Goal: Check status: Check status

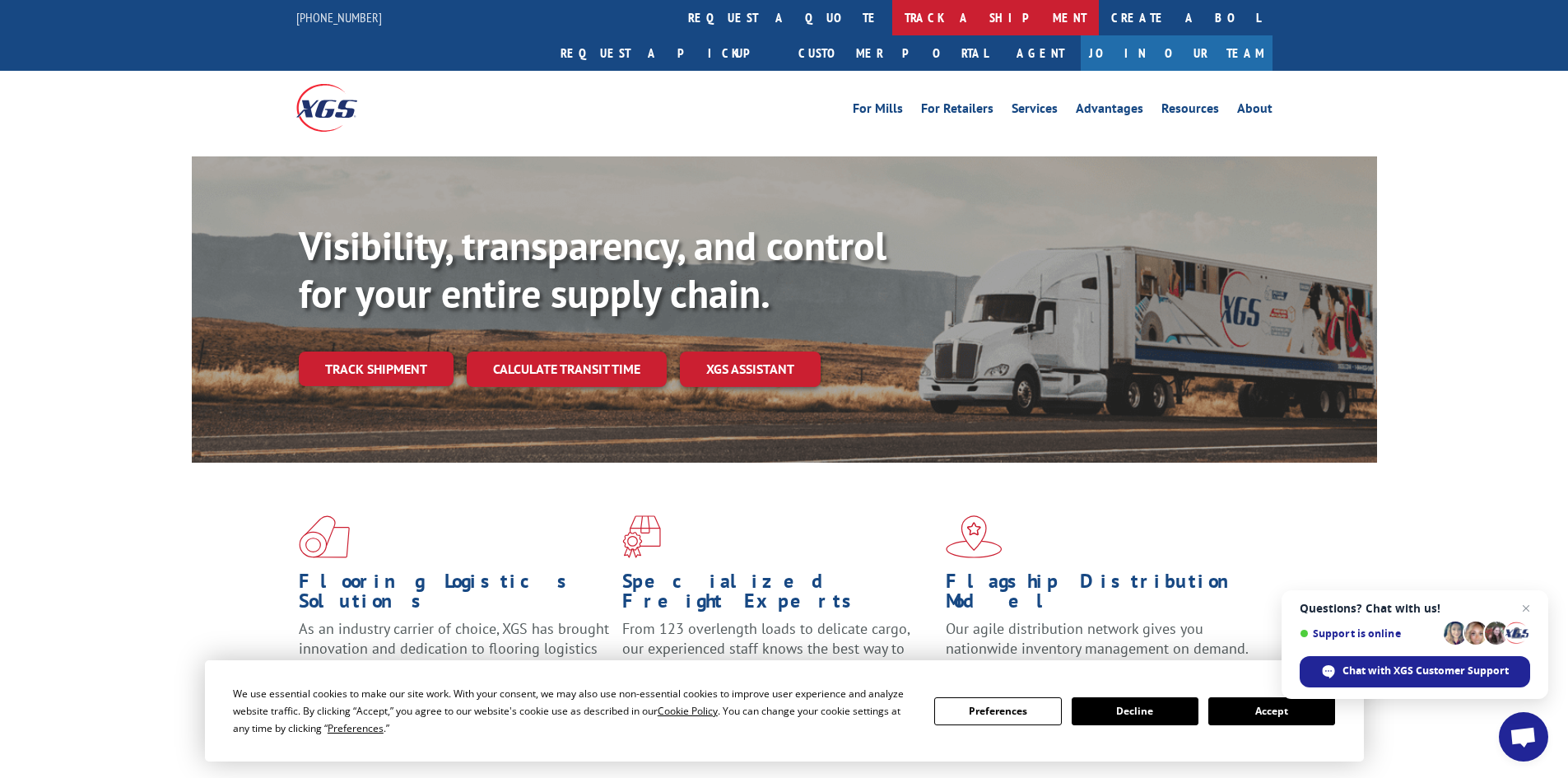
click at [892, 20] on link "track a shipment" at bounding box center [995, 18] width 207 height 35
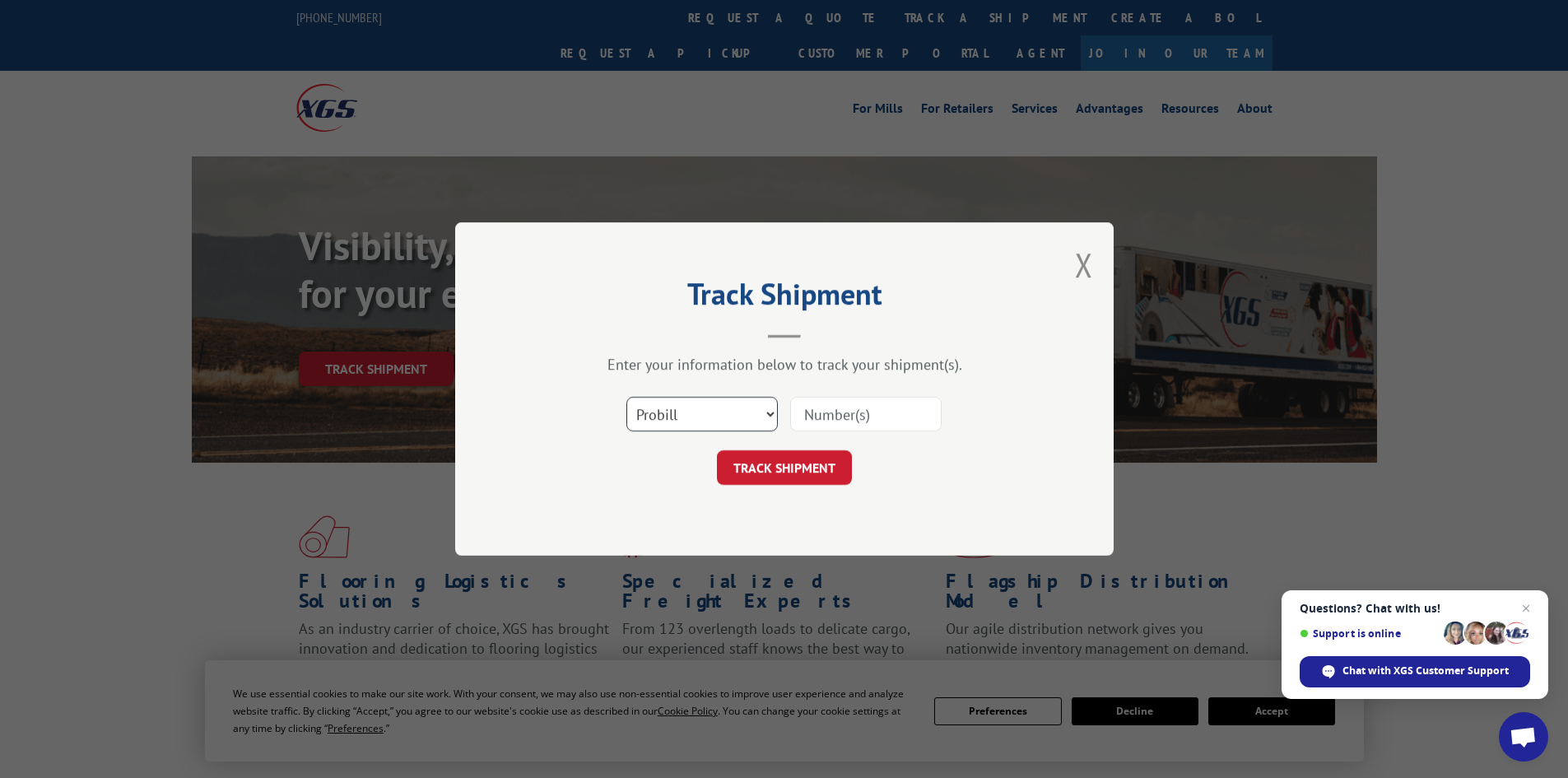
click at [730, 404] on select "Select category... Probill BOL PO" at bounding box center [702, 414] width 151 height 35
select select "bol"
click at [626, 397] on select "Select category... Probill BOL PO" at bounding box center [702, 414] width 151 height 35
click at [842, 405] on input at bounding box center [866, 414] width 151 height 35
paste input "- 04511300016652064"
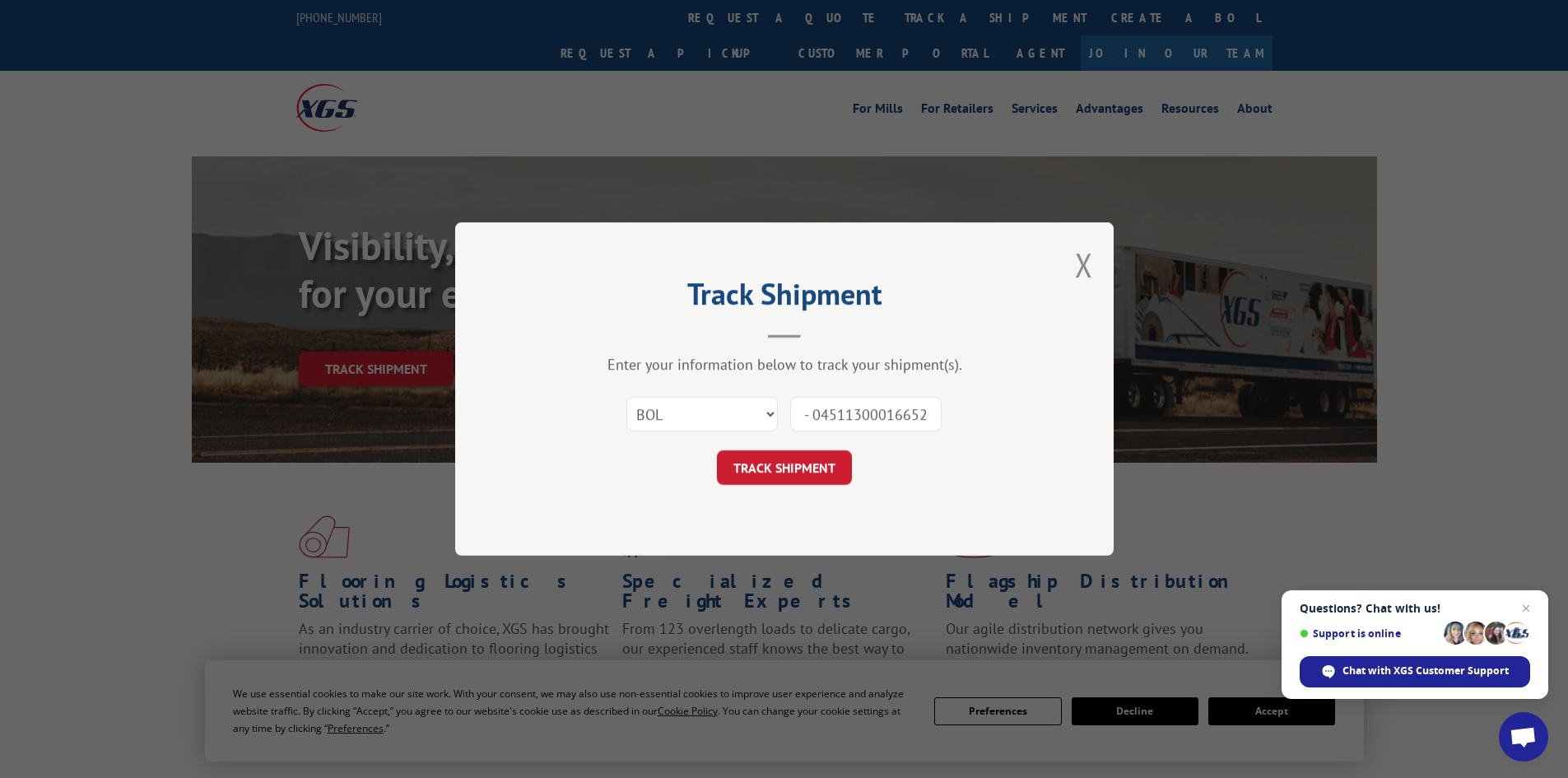
scroll to position [0, 21]
click at [807, 412] on input "- 04511300016652064" at bounding box center [866, 414] width 151 height 35
type input "- 511300016652064"
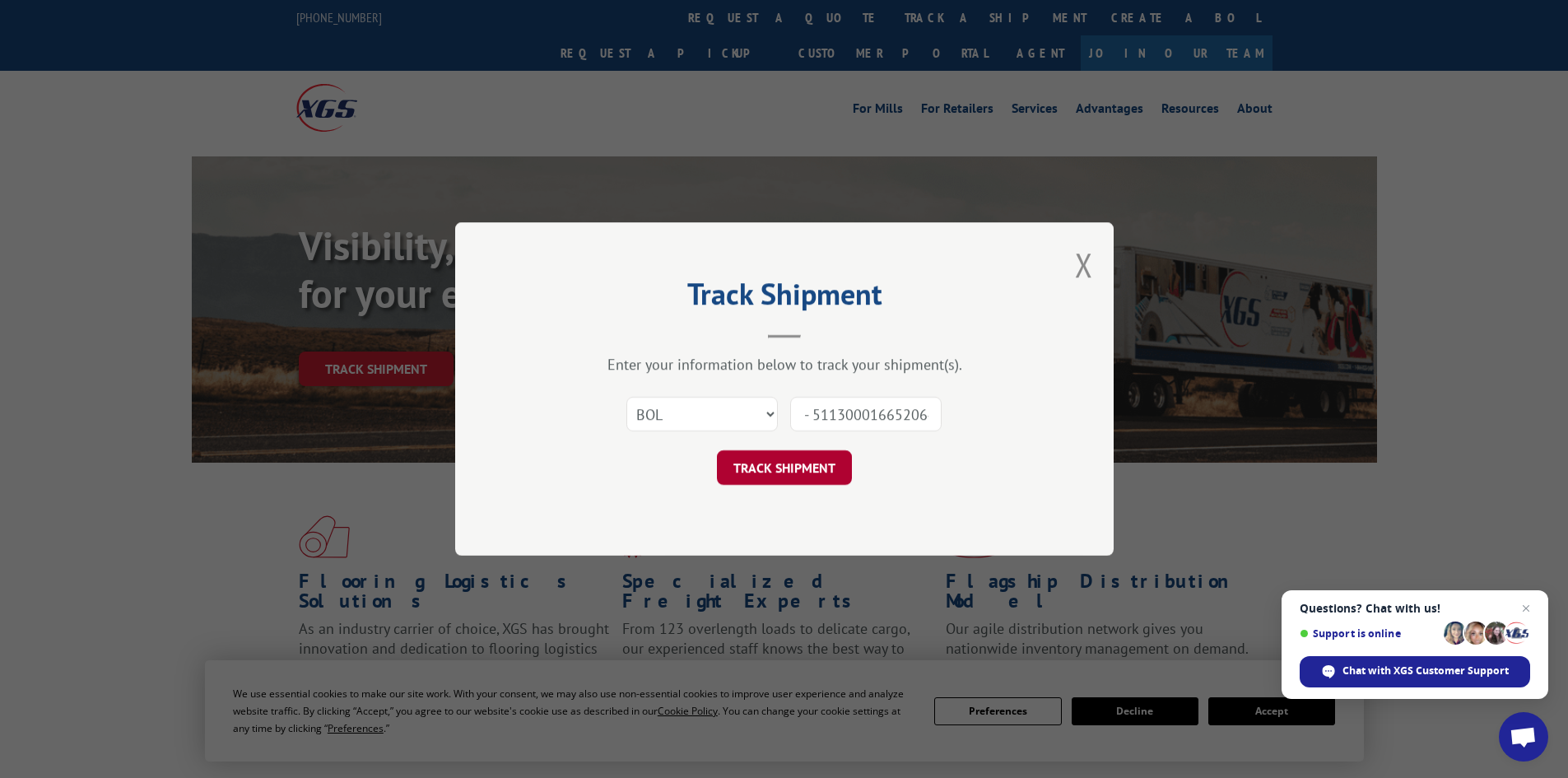
click at [813, 466] on button "TRACK SHIPMENT" at bounding box center [784, 467] width 135 height 35
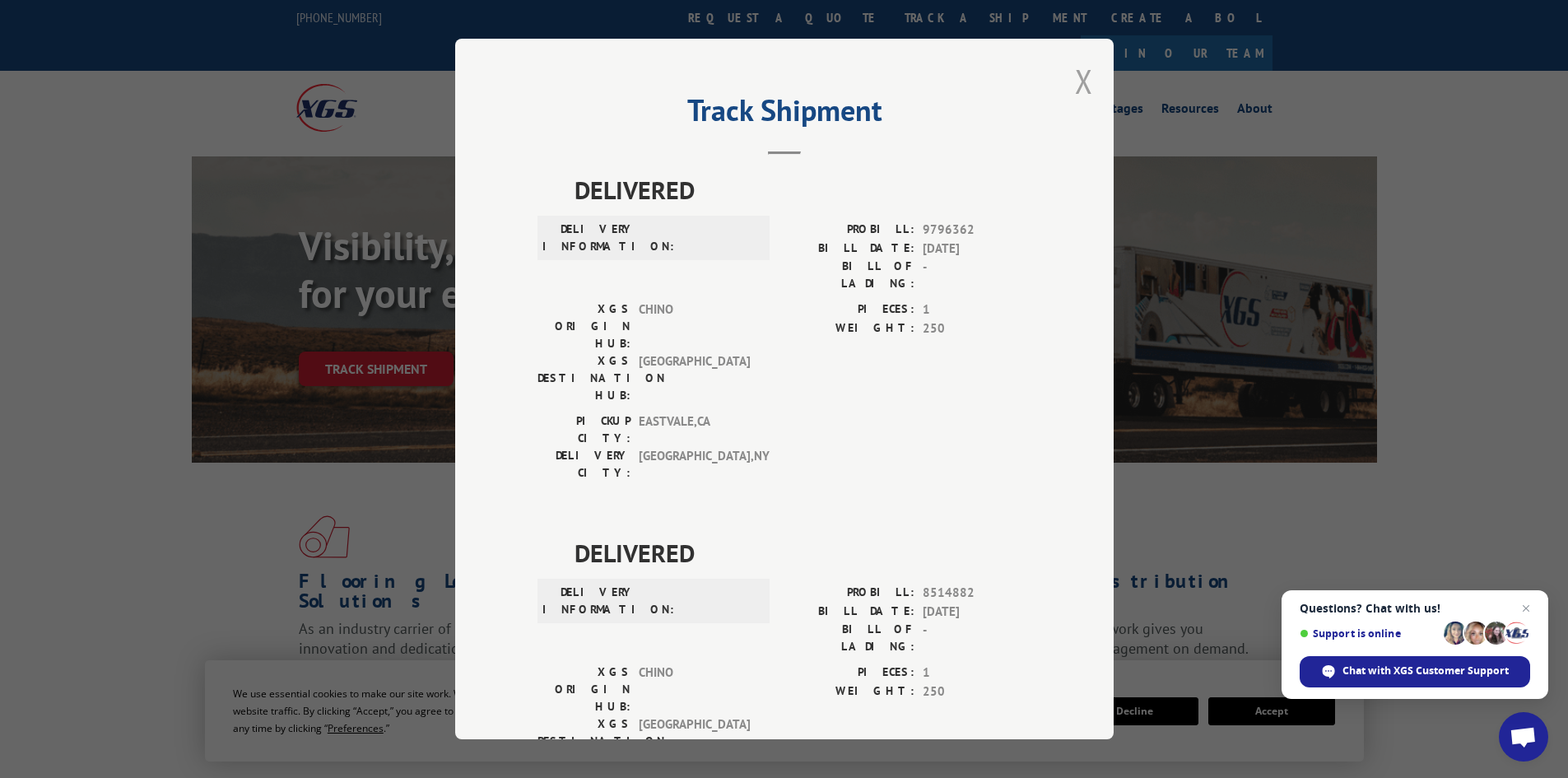
click at [1081, 85] on button "Close modal" at bounding box center [1084, 80] width 18 height 44
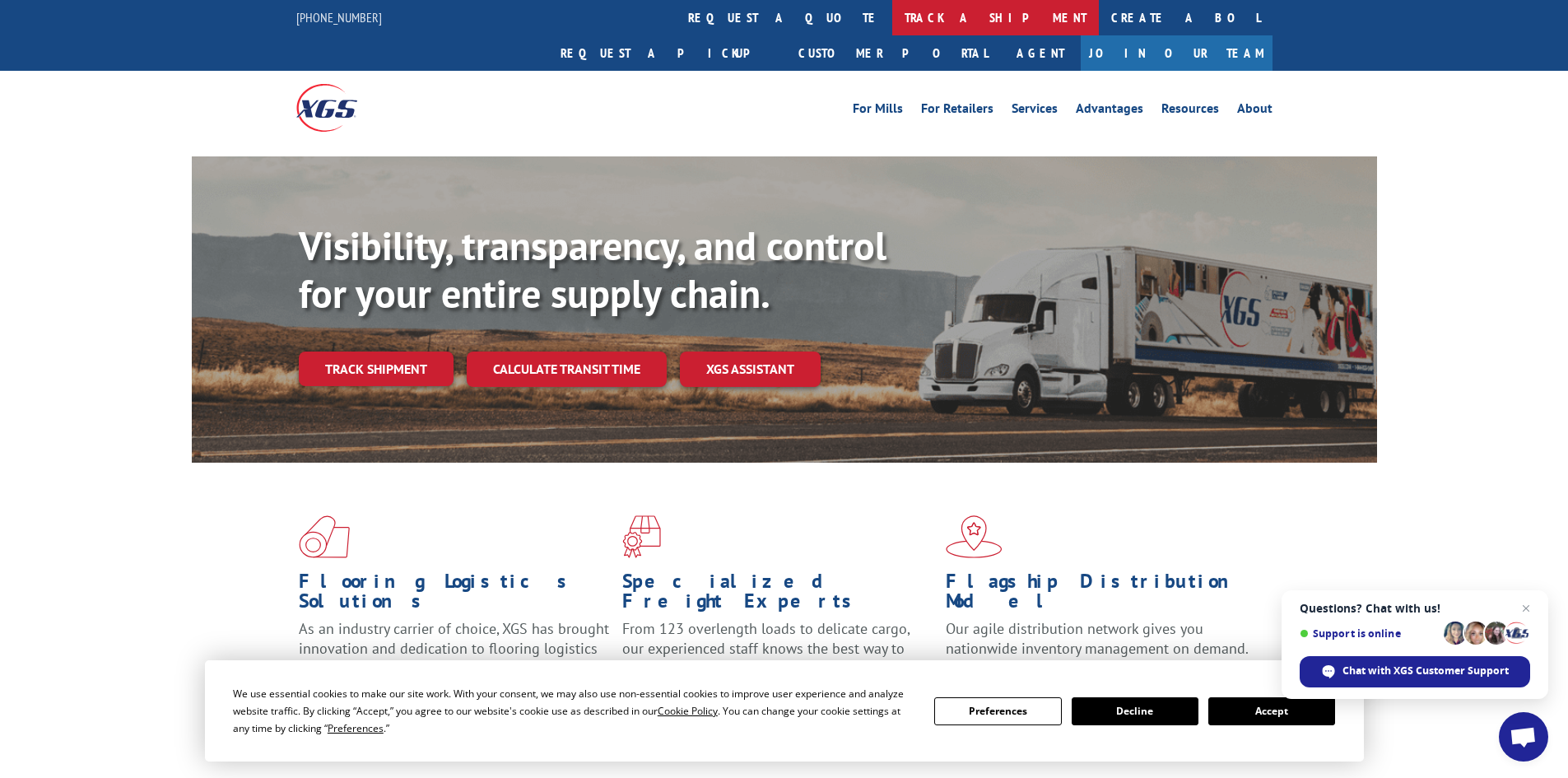
click at [892, 15] on link "track a shipment" at bounding box center [995, 18] width 207 height 35
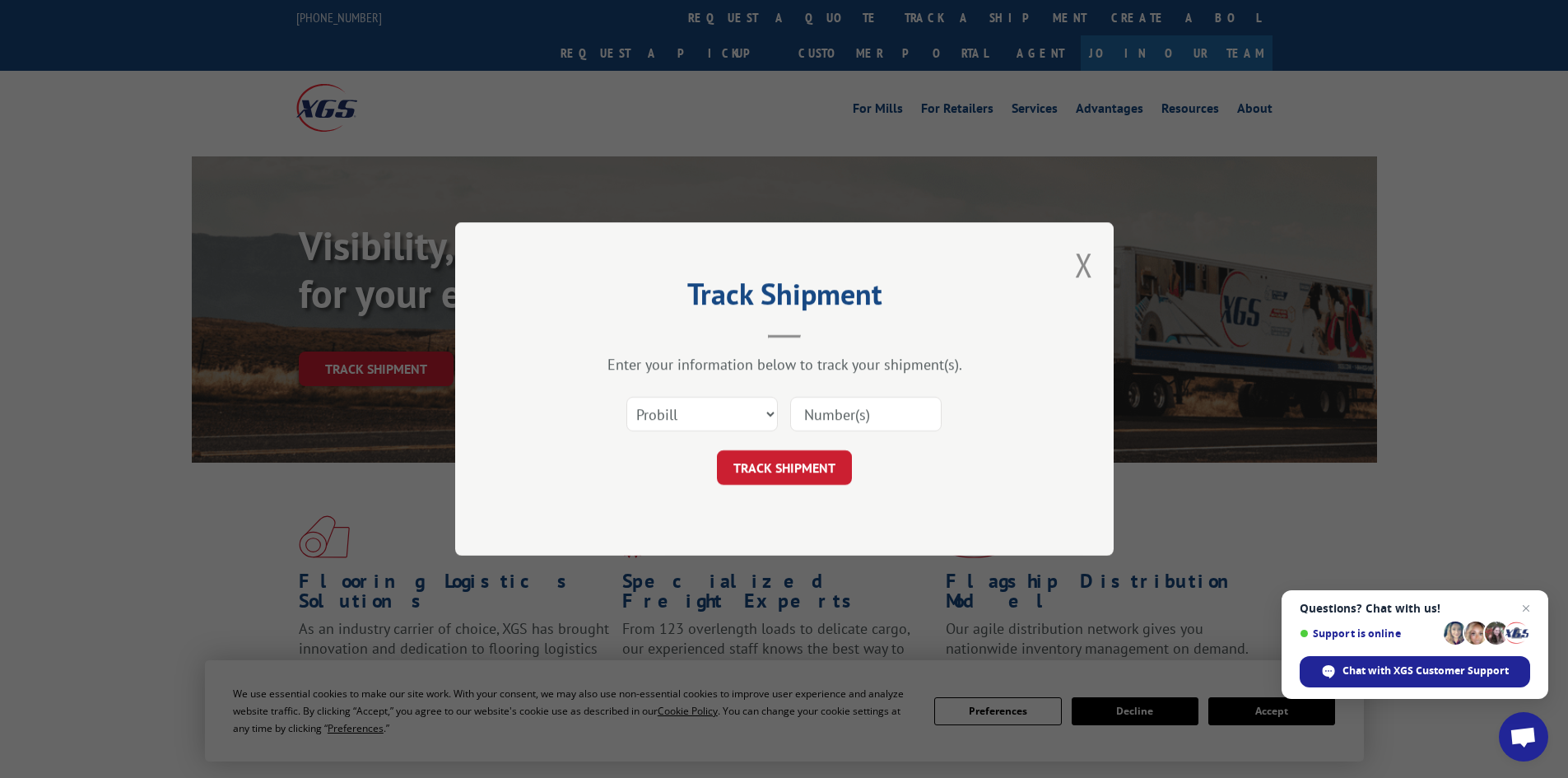
click at [855, 410] on input at bounding box center [866, 414] width 151 height 35
paste input "1934511094"
type input "1934511094"
click at [764, 474] on button "TRACK SHIPMENT" at bounding box center [784, 467] width 135 height 35
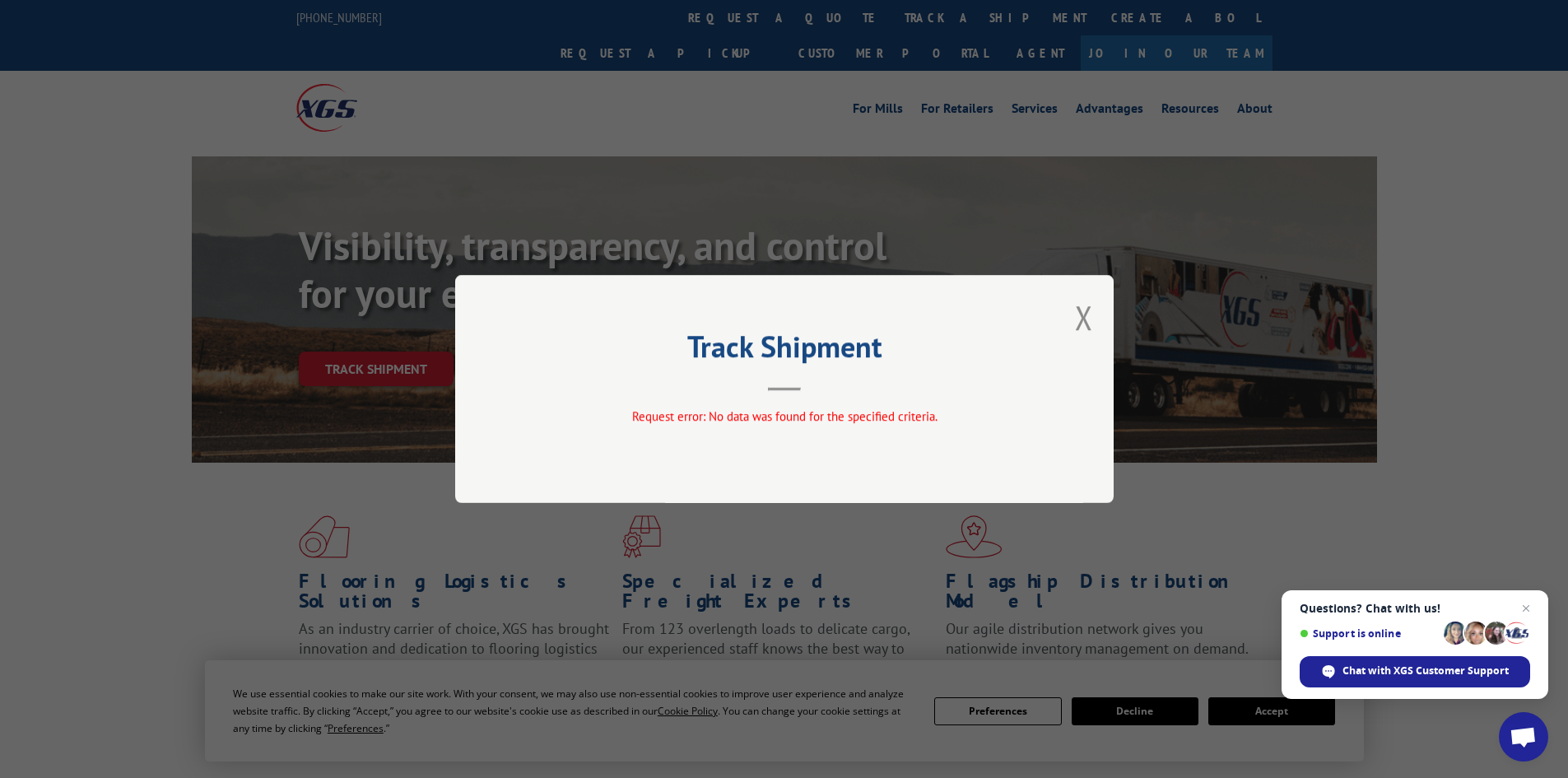
click at [1093, 318] on div "Track Shipment Request error: No data was found for the specified criteria." at bounding box center [784, 389] width 659 height 228
click at [1085, 317] on button "Close modal" at bounding box center [1084, 317] width 18 height 44
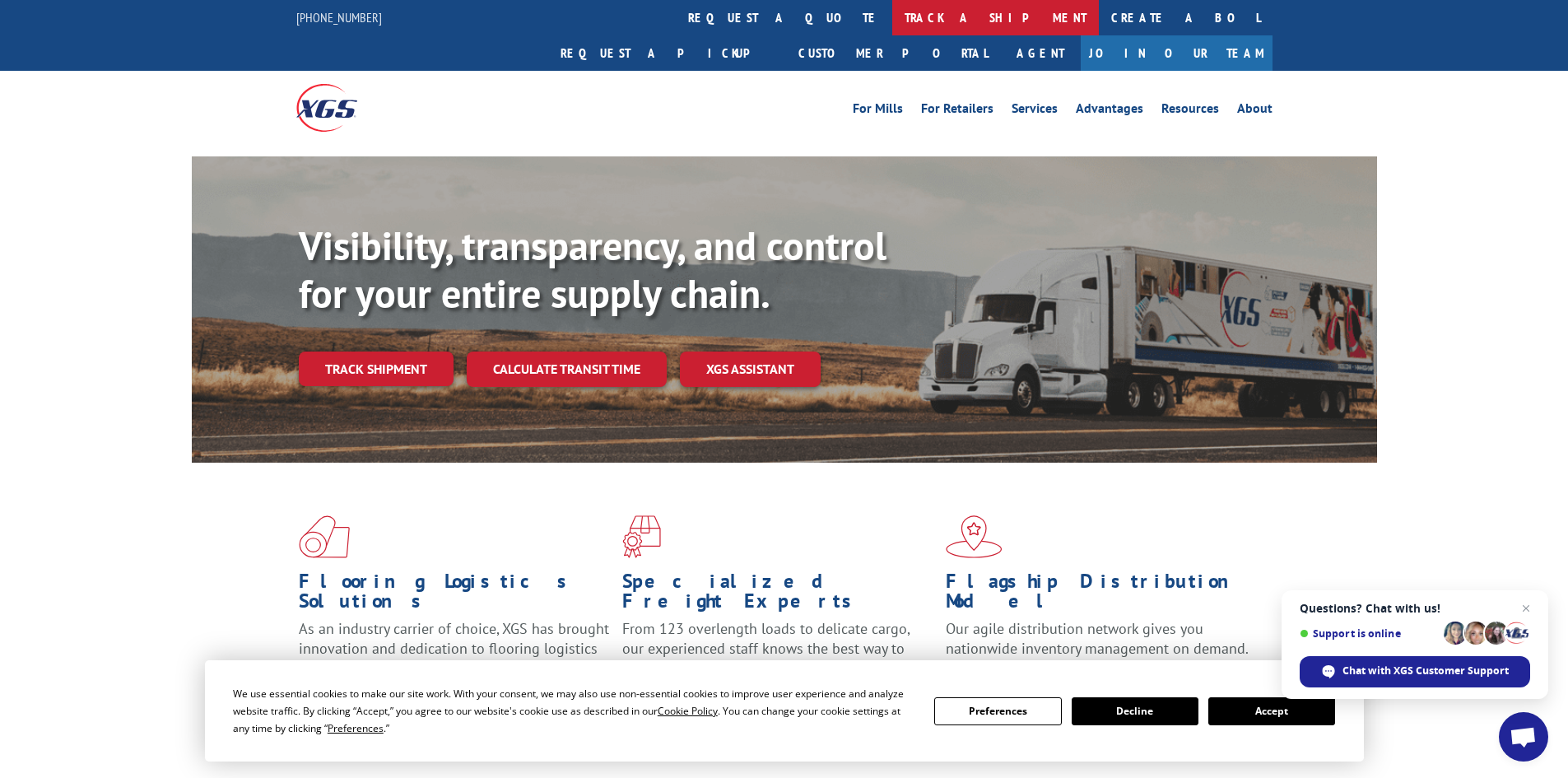
click at [892, 9] on link "track a shipment" at bounding box center [995, 18] width 207 height 35
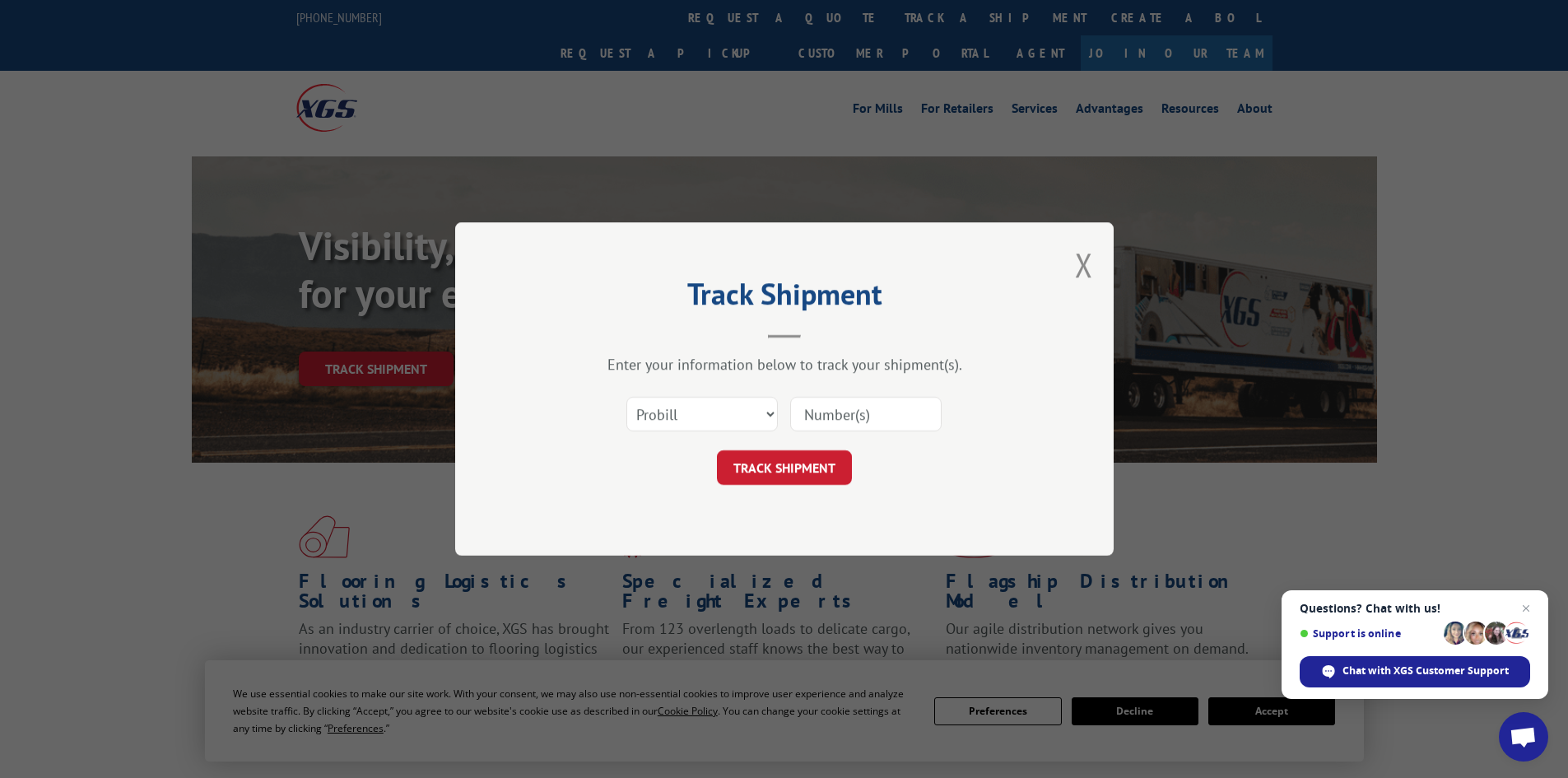
click at [848, 419] on input at bounding box center [866, 414] width 151 height 35
paste input "04511300016652064"
type input "04511300016652064"
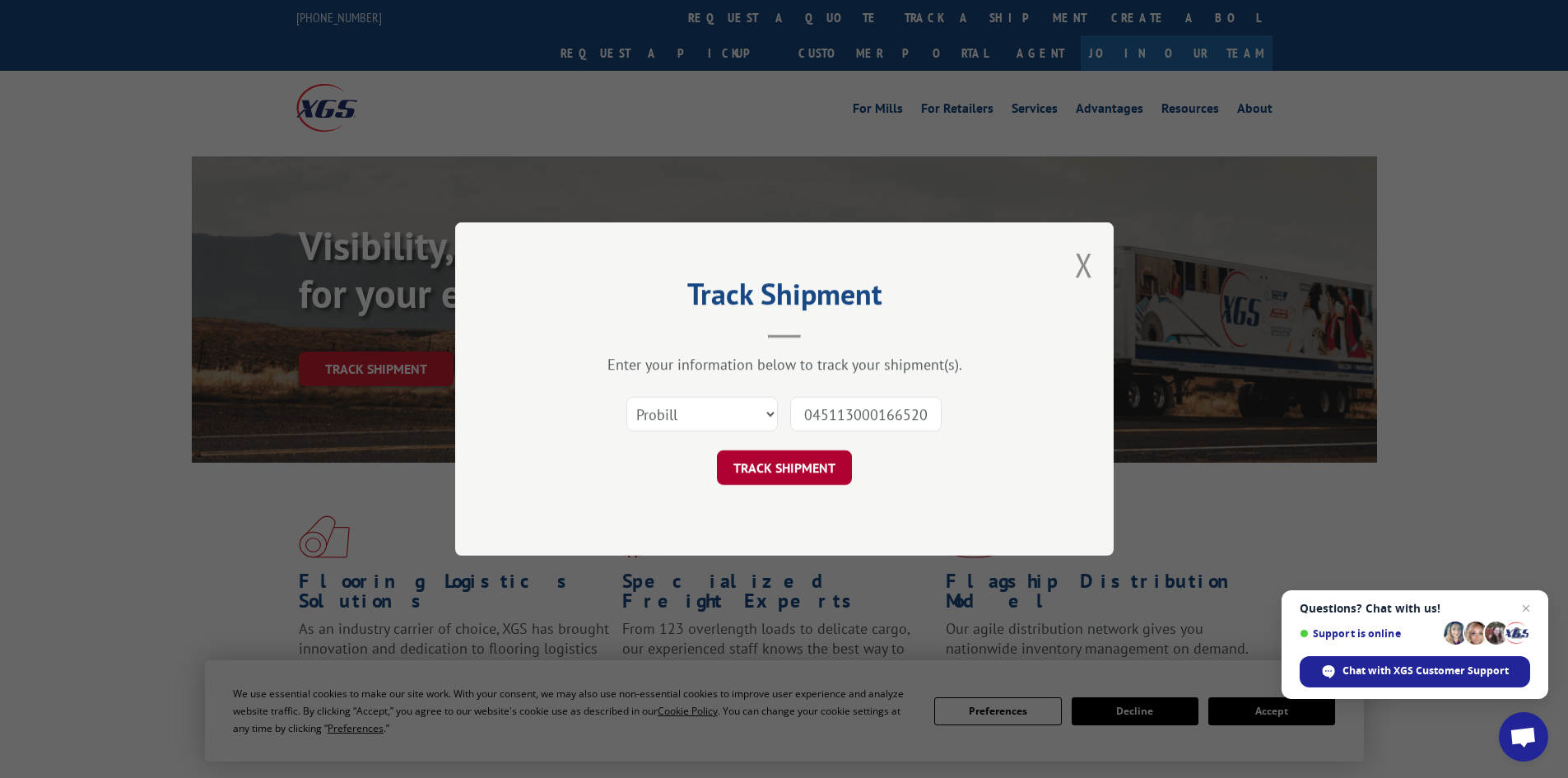
click at [790, 460] on button "TRACK SHIPMENT" at bounding box center [784, 467] width 135 height 35
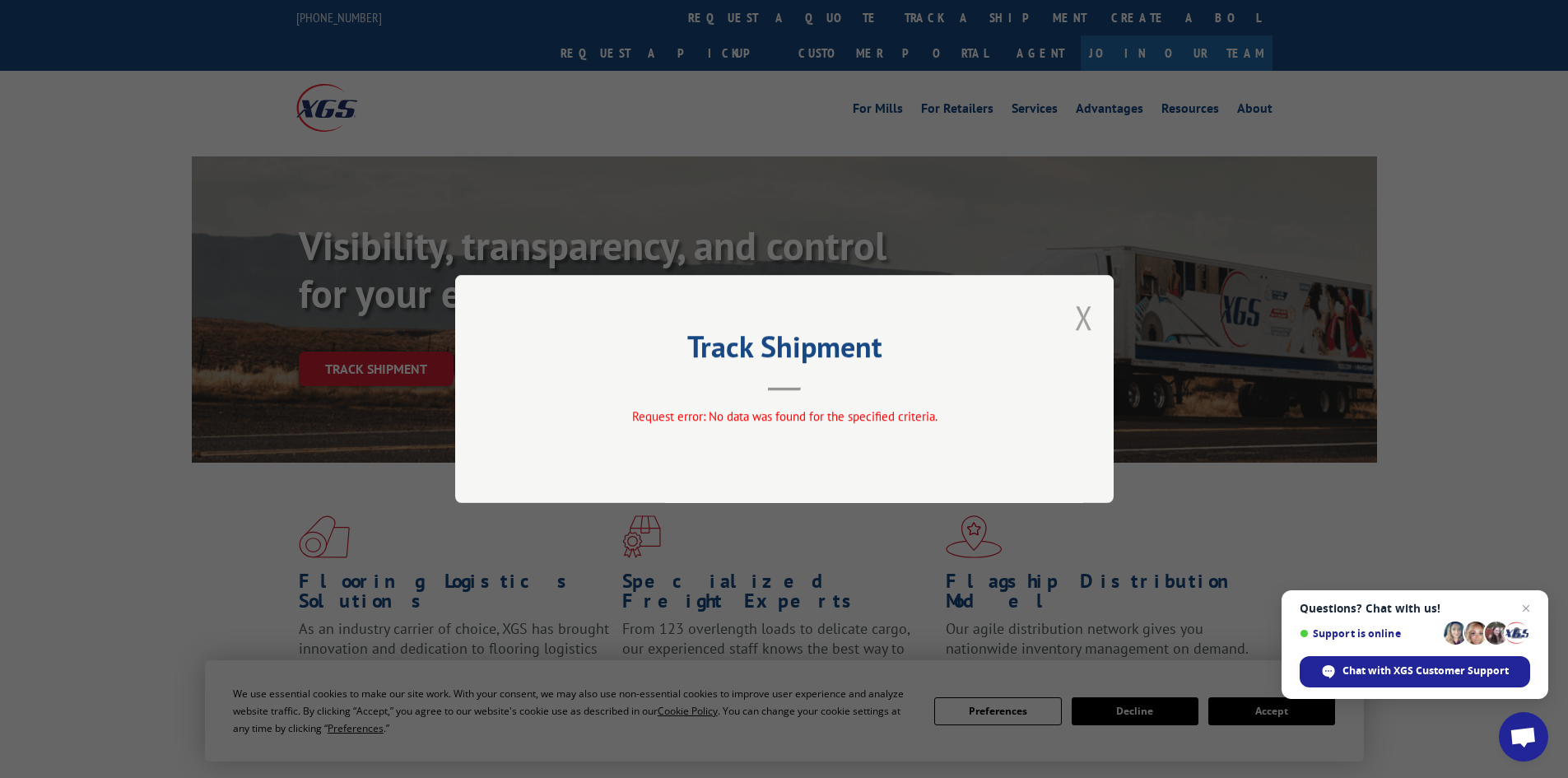
click at [1082, 313] on button "Close modal" at bounding box center [1084, 317] width 18 height 44
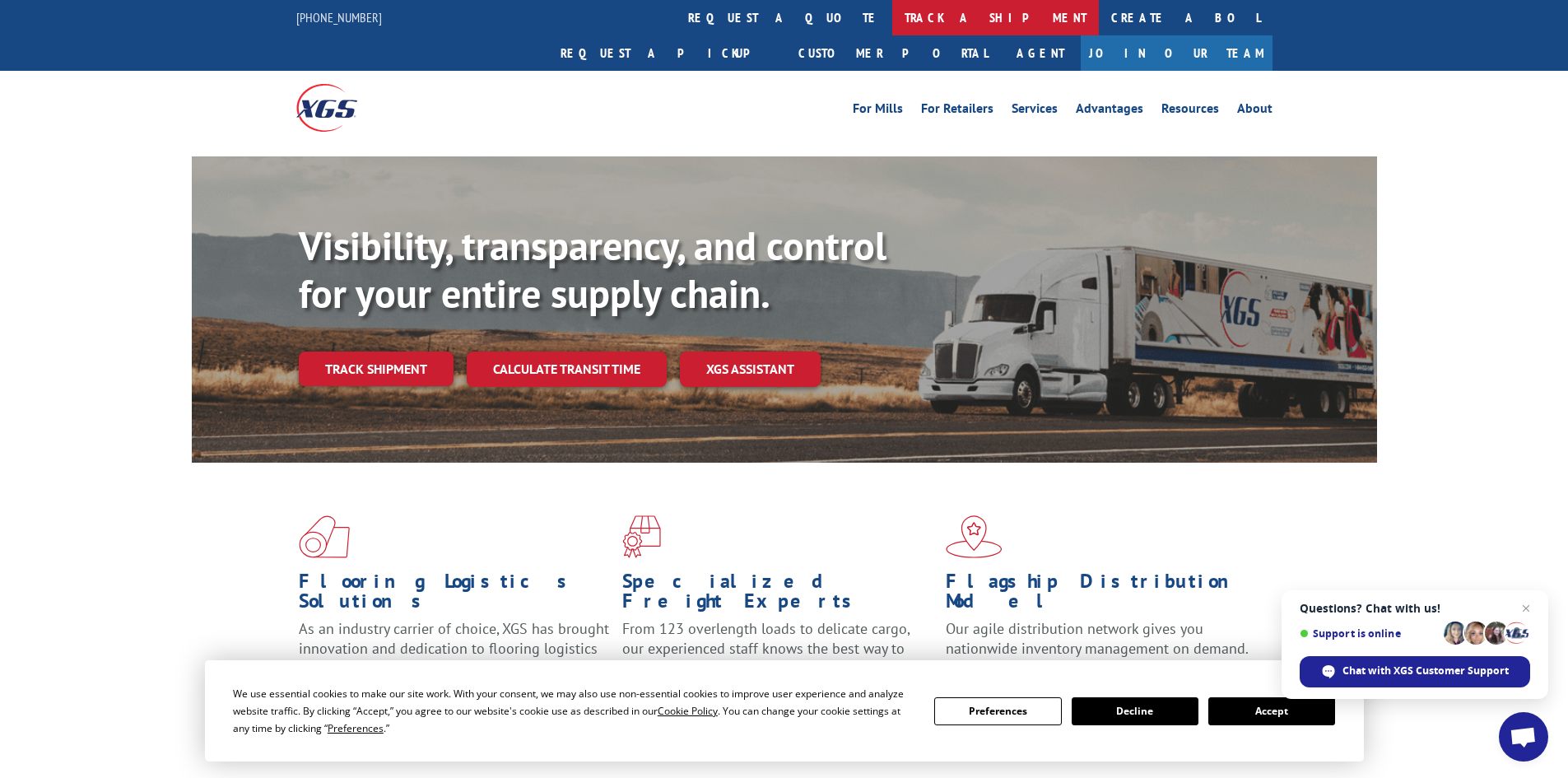
click at [892, 0] on link "track a shipment" at bounding box center [995, 18] width 207 height 35
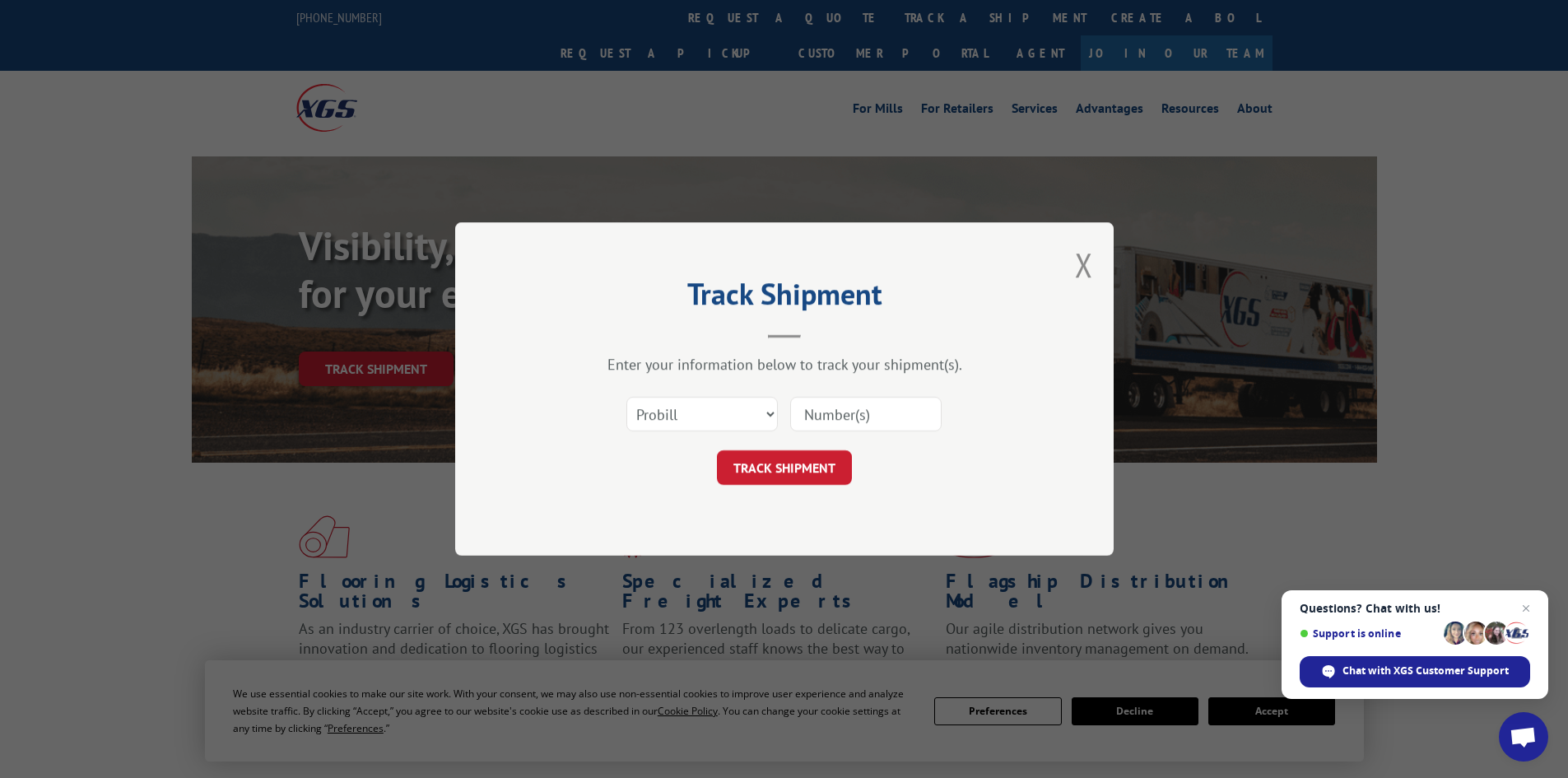
click at [853, 419] on input at bounding box center [866, 414] width 151 height 35
paste input "04511300016652064"
click at [807, 411] on input "04511300016652064" at bounding box center [866, 414] width 151 height 35
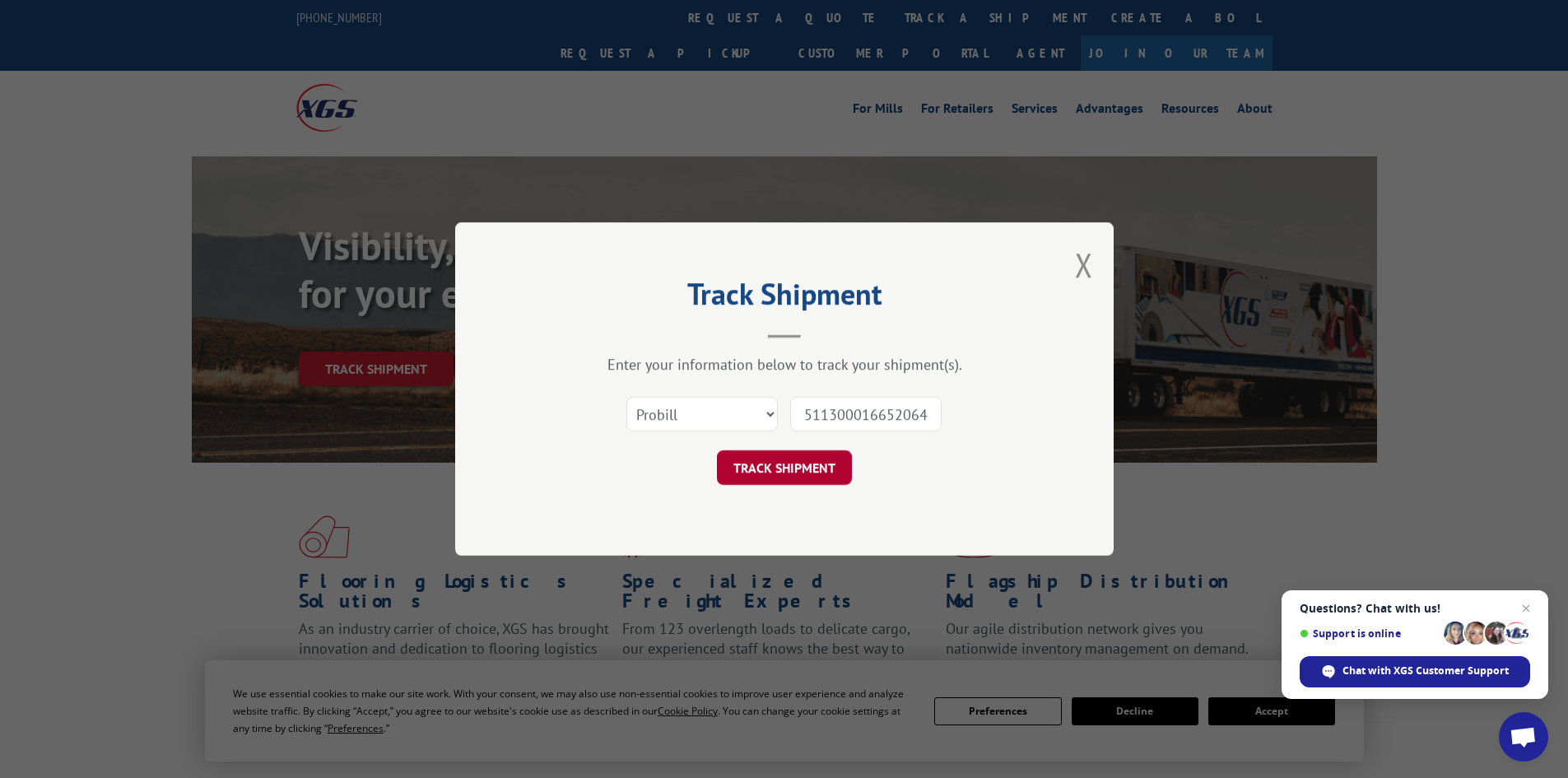
type input "511300016652064"
click at [820, 467] on button "TRACK SHIPMENT" at bounding box center [784, 467] width 135 height 35
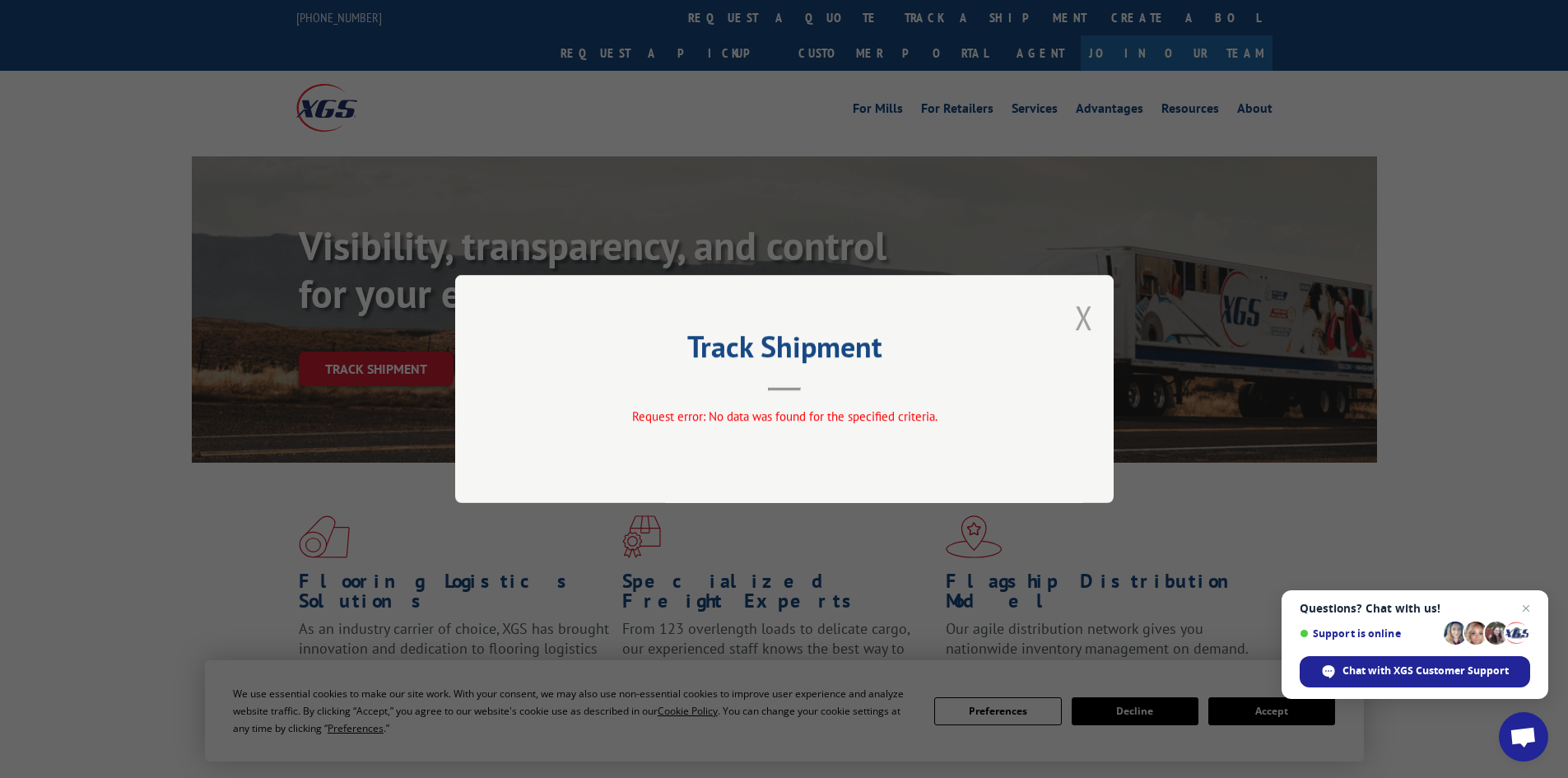
click at [1081, 312] on button "Close modal" at bounding box center [1084, 317] width 18 height 44
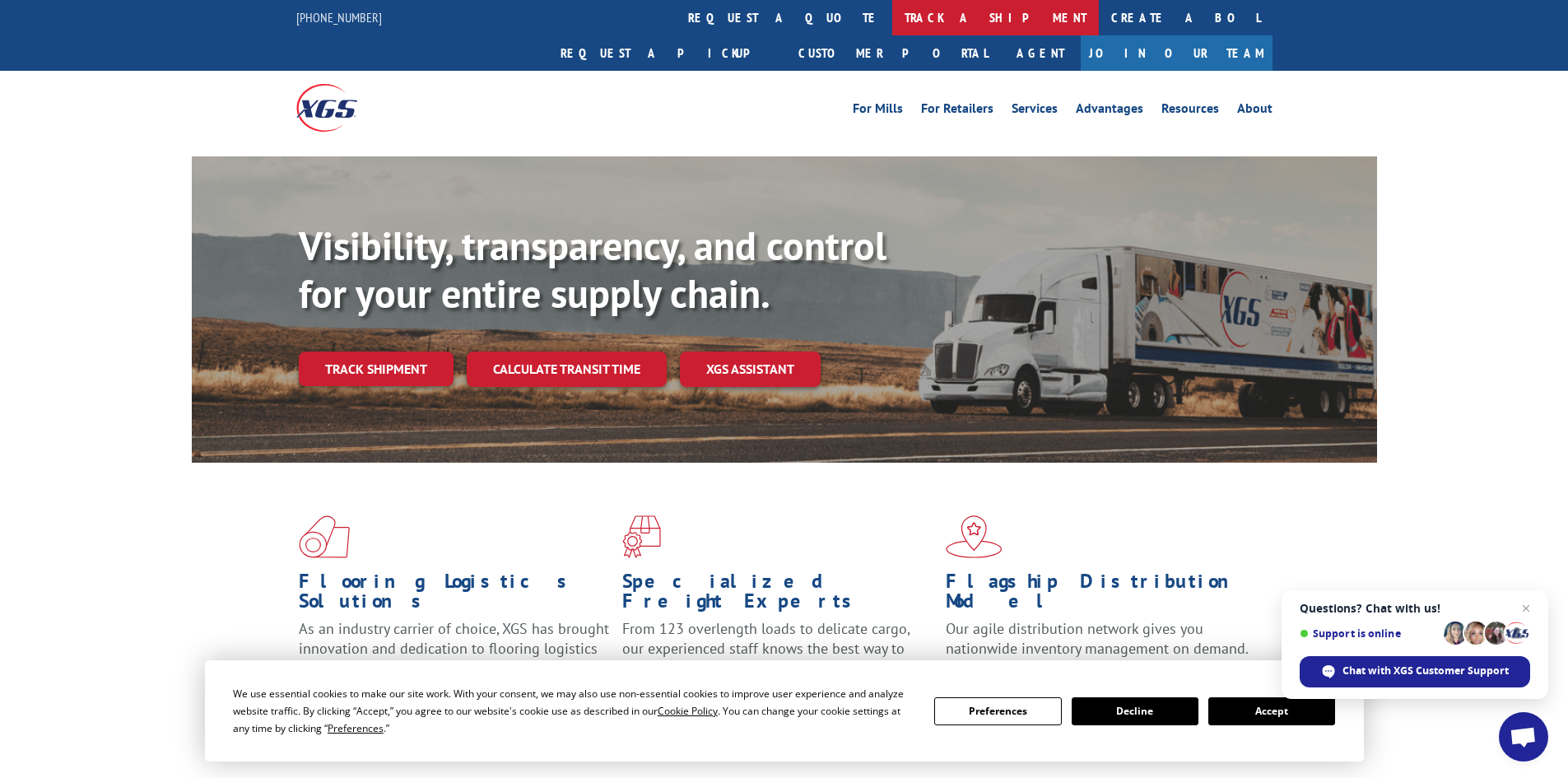
click at [892, 17] on link "track a shipment" at bounding box center [995, 18] width 207 height 35
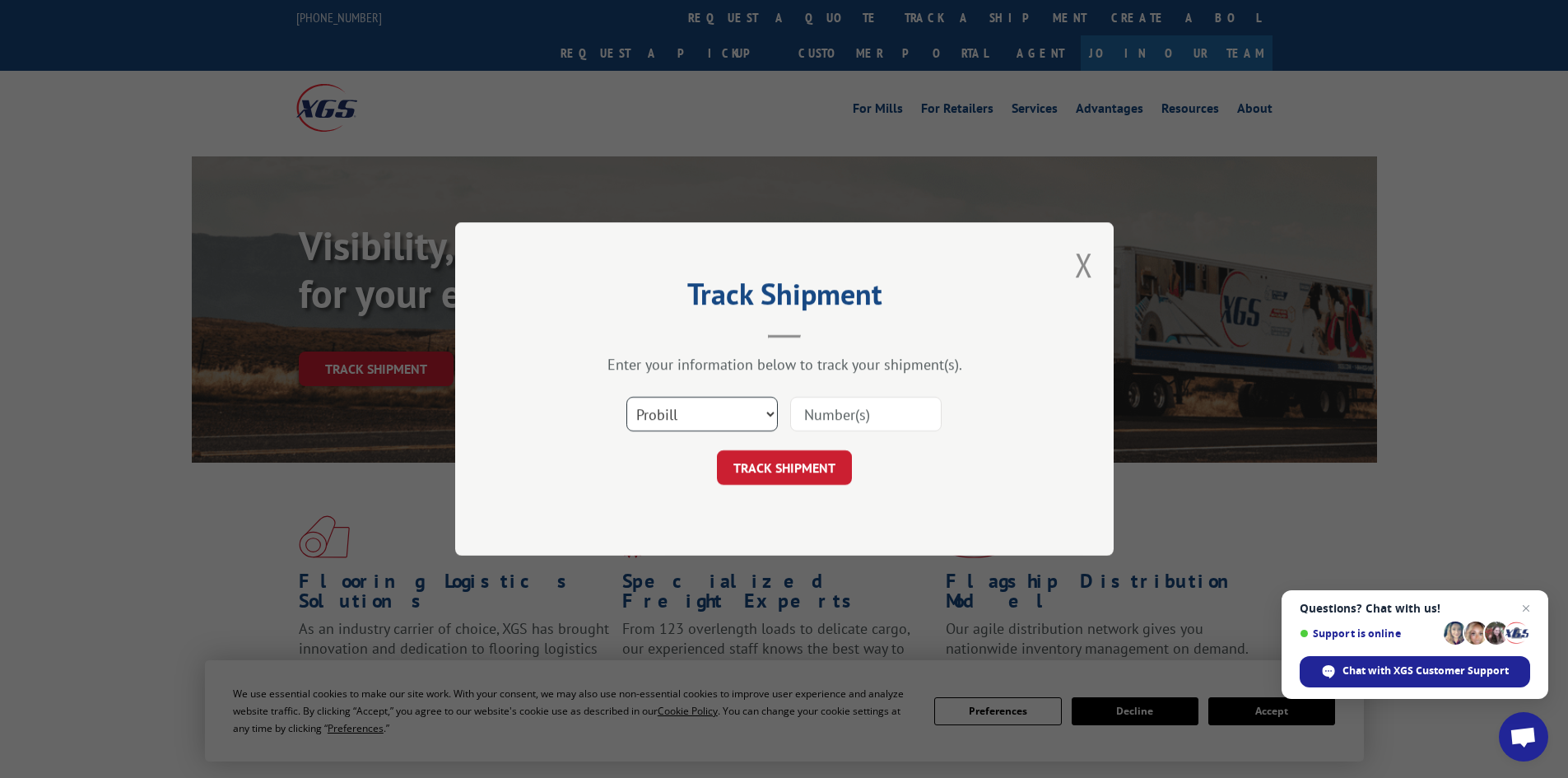
click at [700, 418] on select "Select category... Probill BOL PO" at bounding box center [702, 414] width 151 height 35
select select "bol"
click at [626, 397] on select "Select category... Probill BOL PO" at bounding box center [702, 414] width 151 height 35
click at [825, 418] on input at bounding box center [866, 414] width 151 height 35
paste input "04511300016652064"
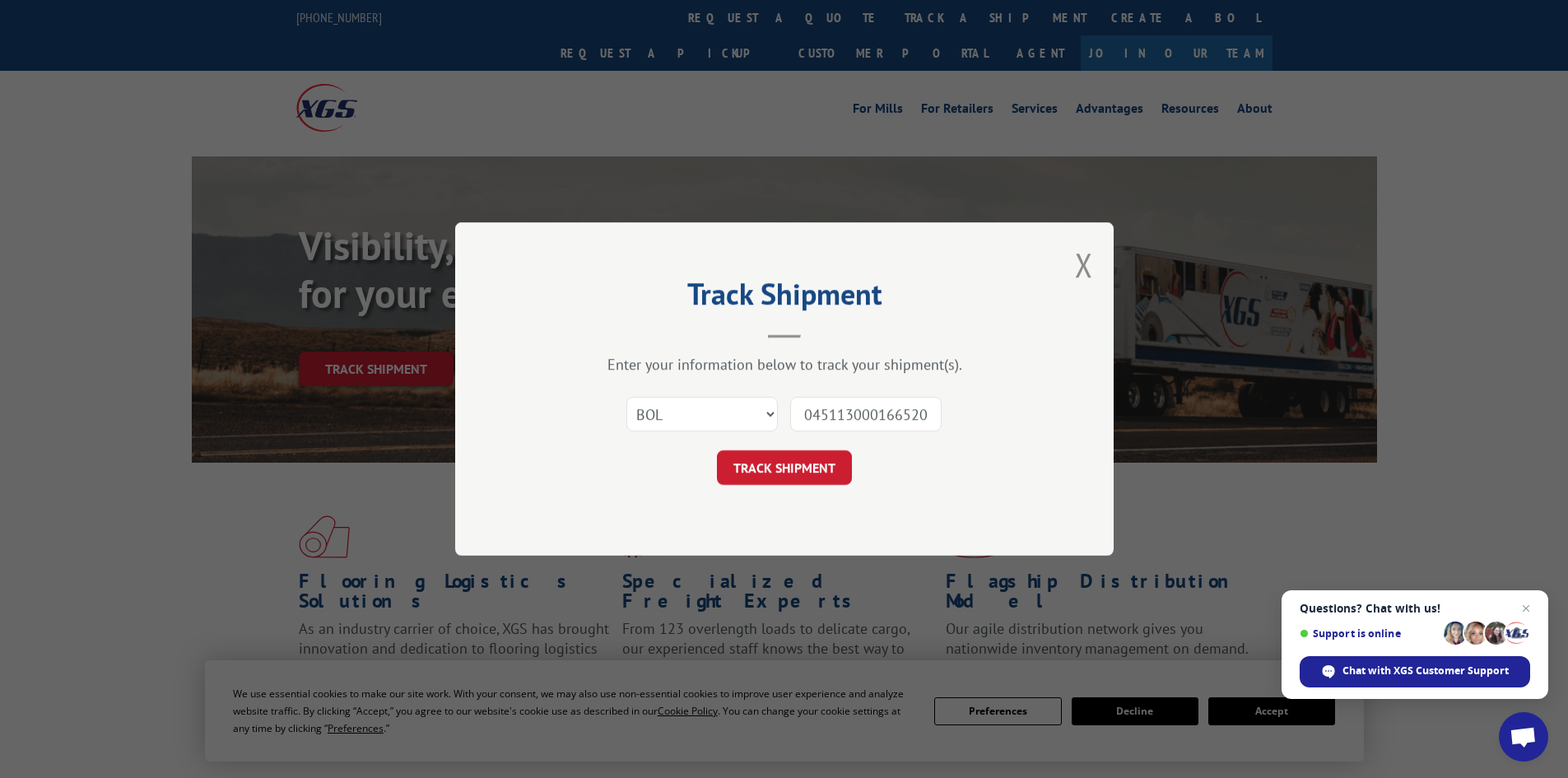
scroll to position [0, 18]
click at [813, 416] on input "04511300016652064" at bounding box center [866, 414] width 151 height 35
paste input "04511300016652064"
click at [916, 418] on input "1300016652064" at bounding box center [866, 414] width 151 height 35
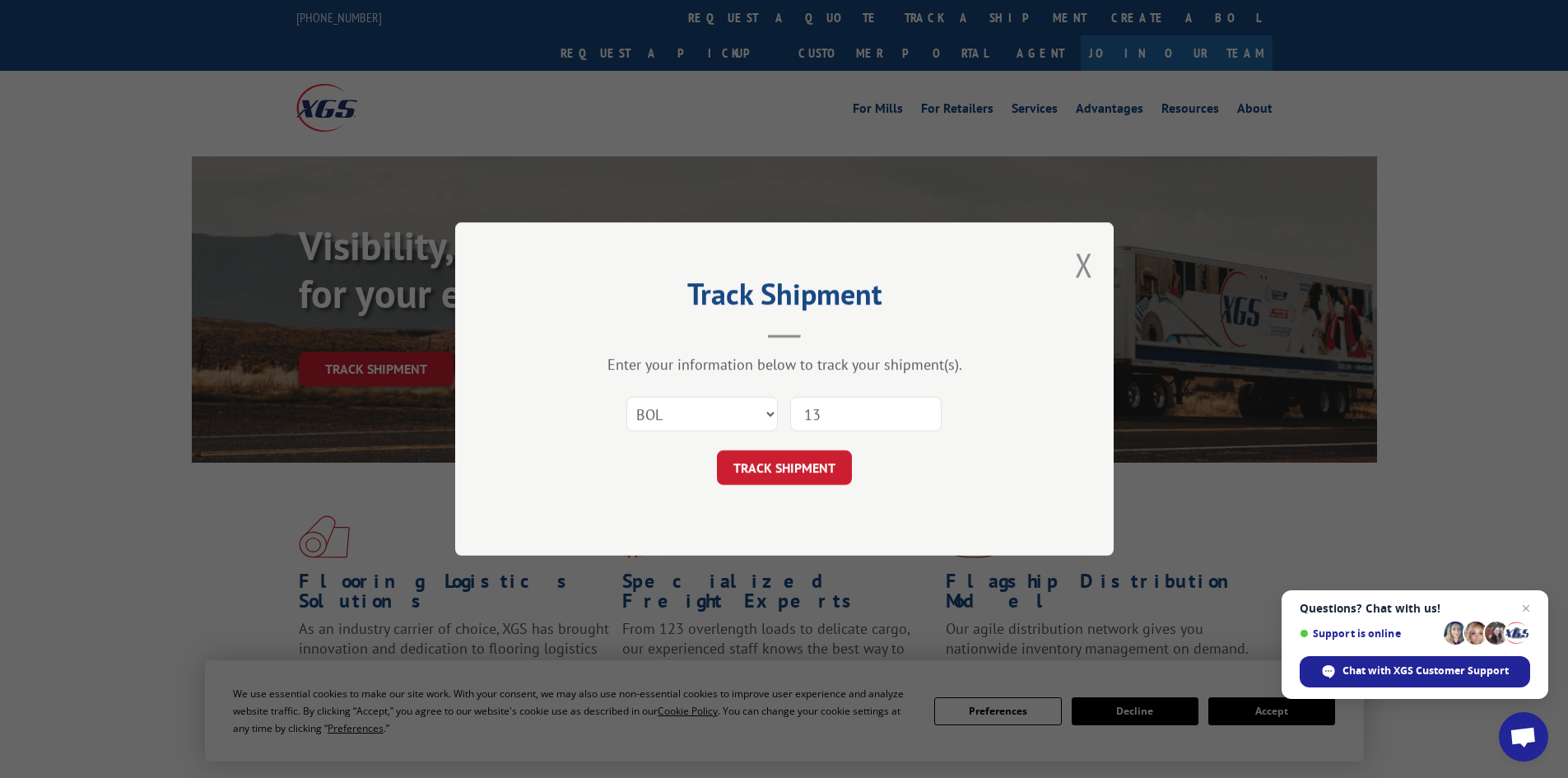
type input "1"
paste input "04511300016652064"
click at [808, 413] on input "04511300016652064" at bounding box center [866, 414] width 151 height 35
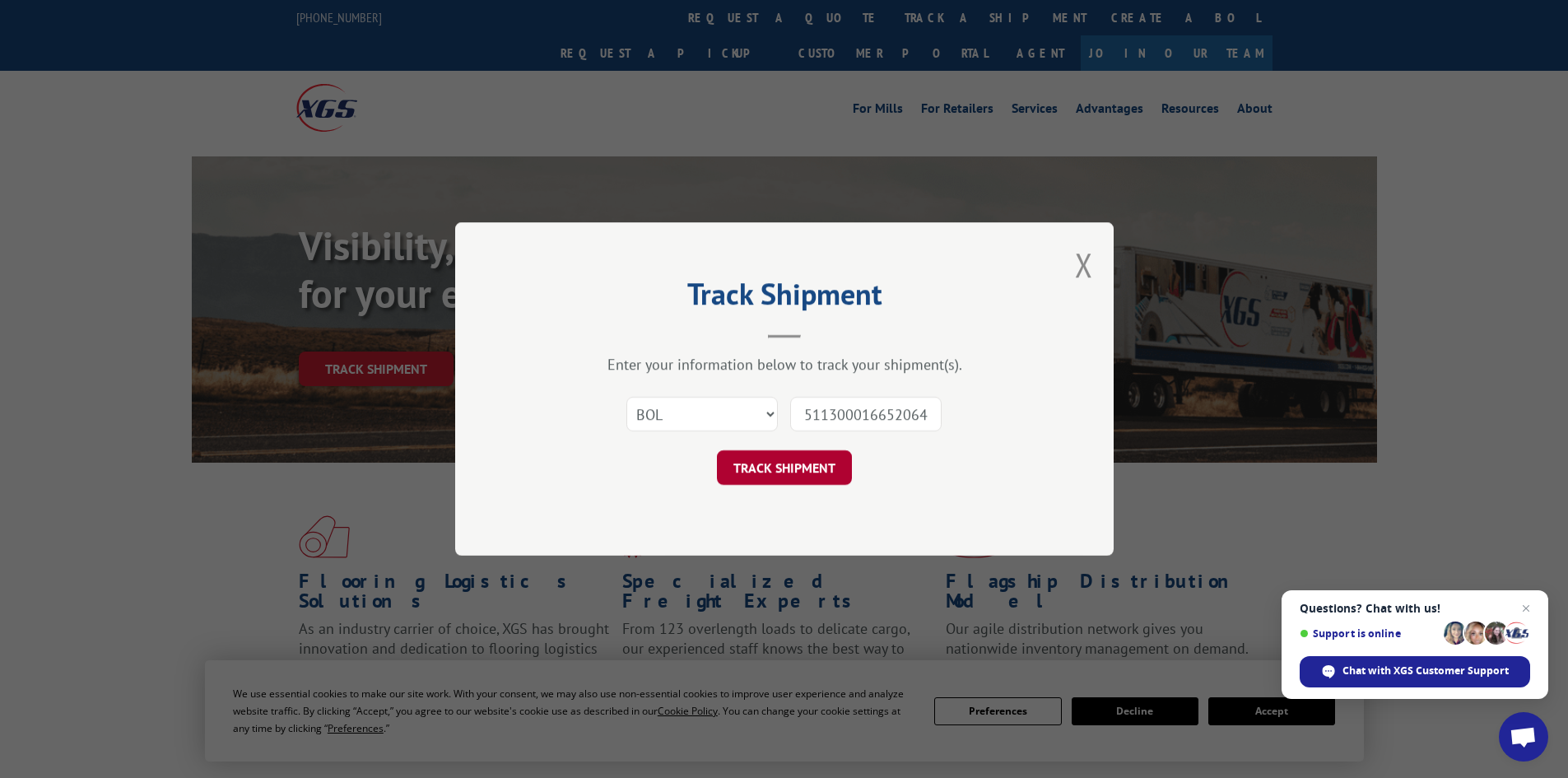
type input "511300016652064"
click at [797, 467] on button "TRACK SHIPMENT" at bounding box center [784, 467] width 135 height 35
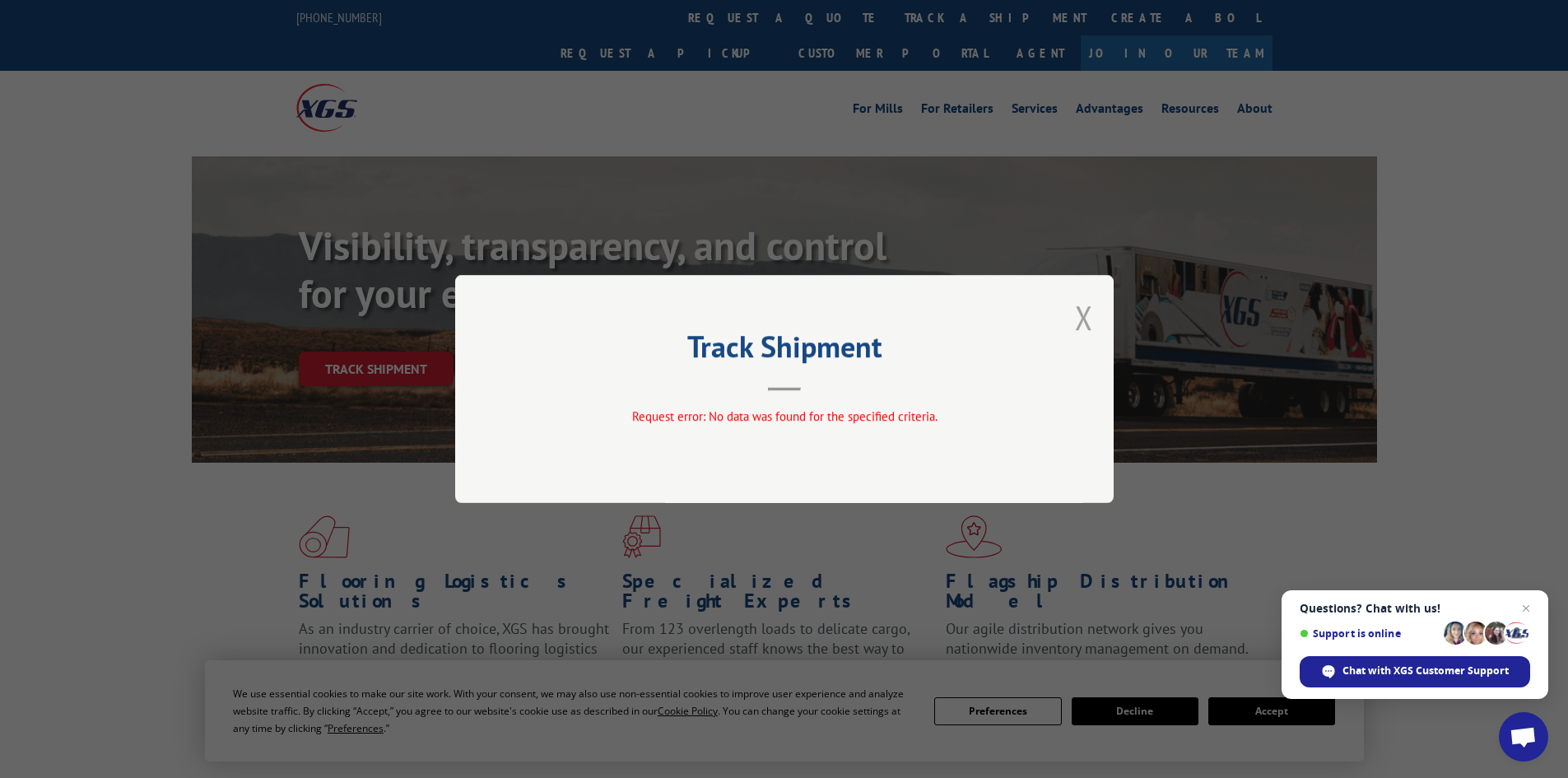
click at [1083, 314] on button "Close modal" at bounding box center [1084, 317] width 18 height 44
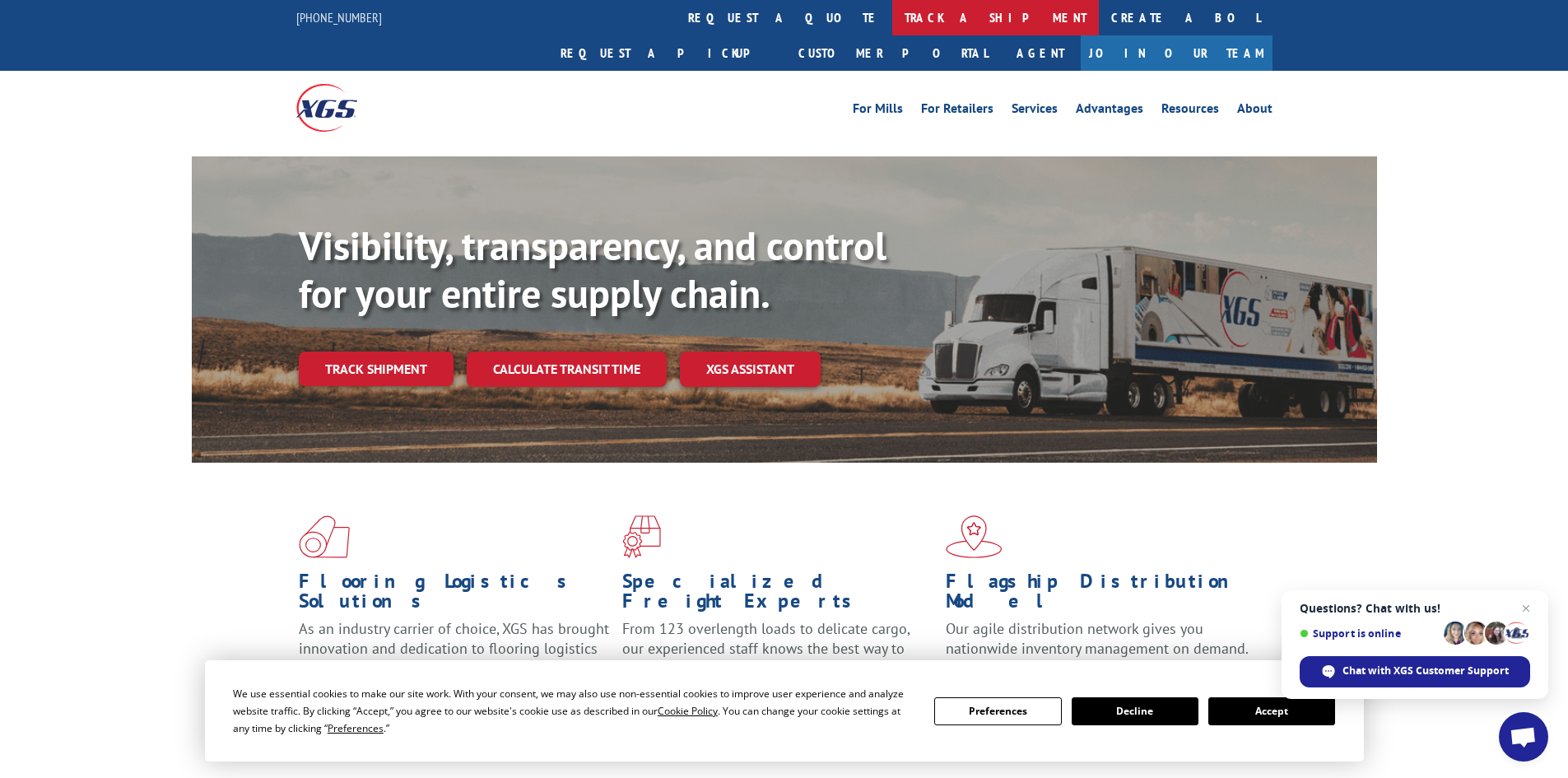
click at [892, 17] on link "track a shipment" at bounding box center [995, 18] width 207 height 35
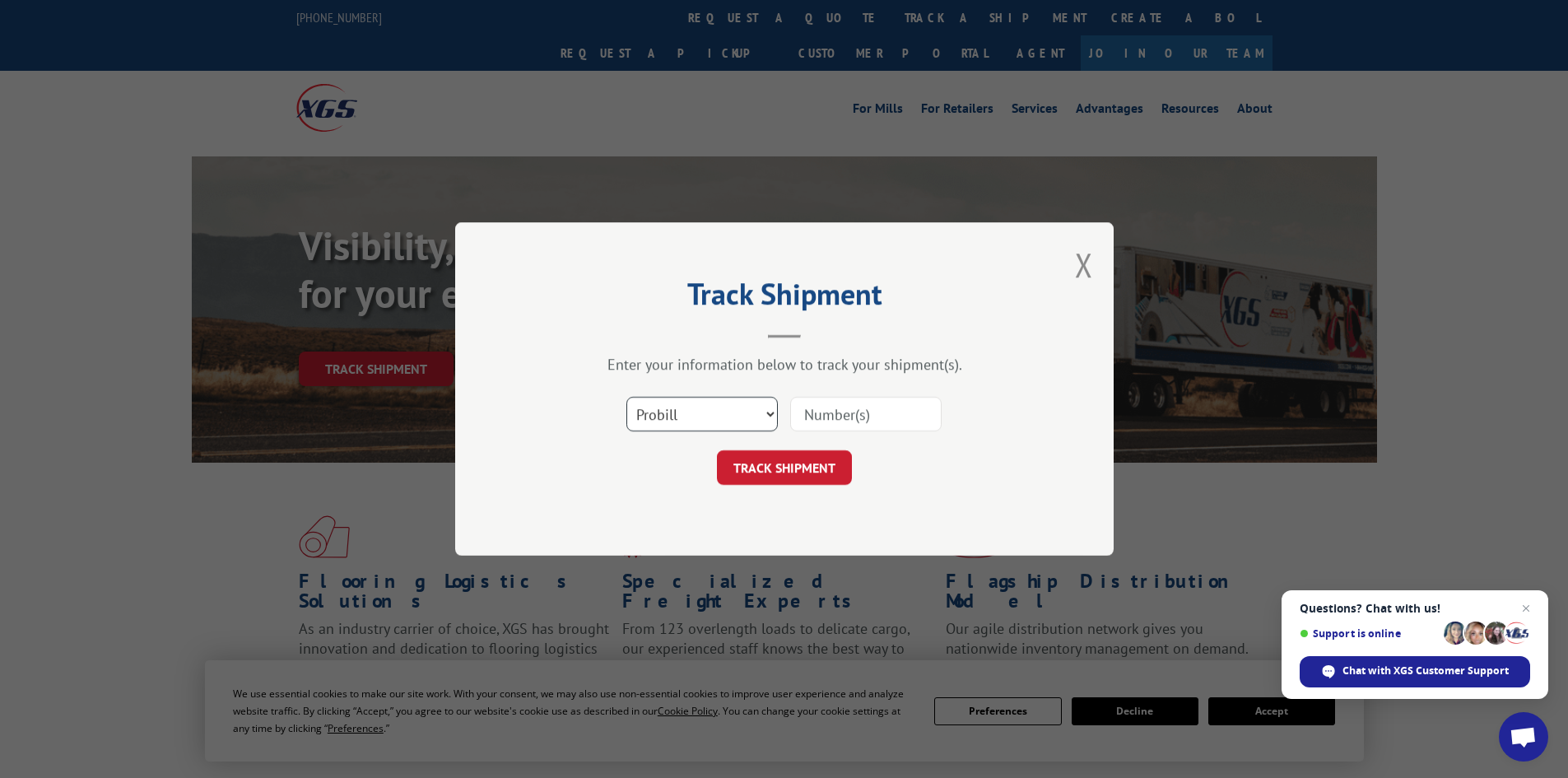
click at [720, 413] on select "Select category... Probill BOL PO" at bounding box center [702, 414] width 151 height 35
select select "po"
click at [626, 397] on select "Select category... Probill BOL PO" at bounding box center [702, 414] width 151 height 35
click at [845, 403] on input at bounding box center [866, 414] width 151 height 35
type input "34511094"
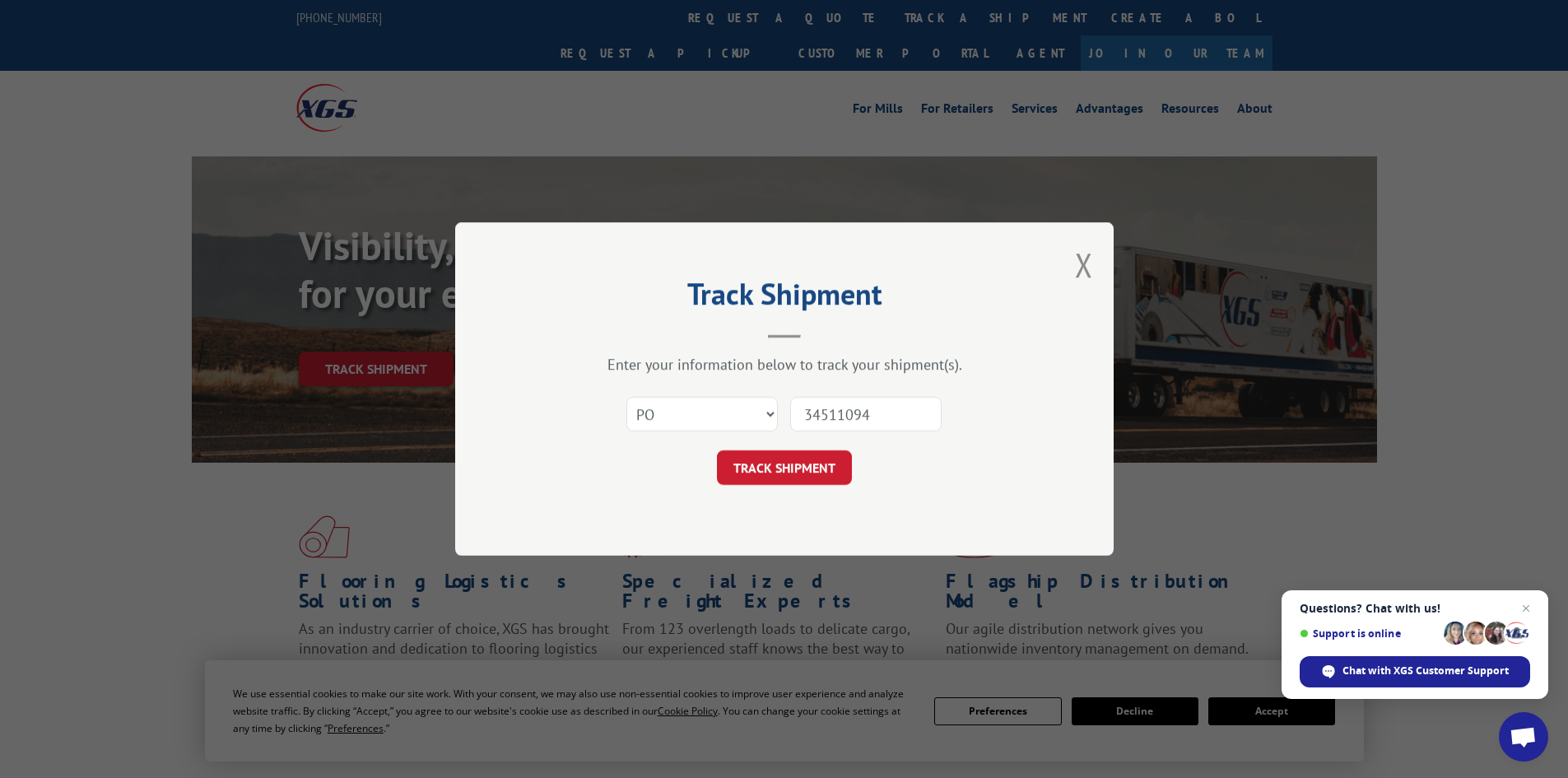
click at [717, 450] on button "TRACK SHIPMENT" at bounding box center [784, 467] width 135 height 35
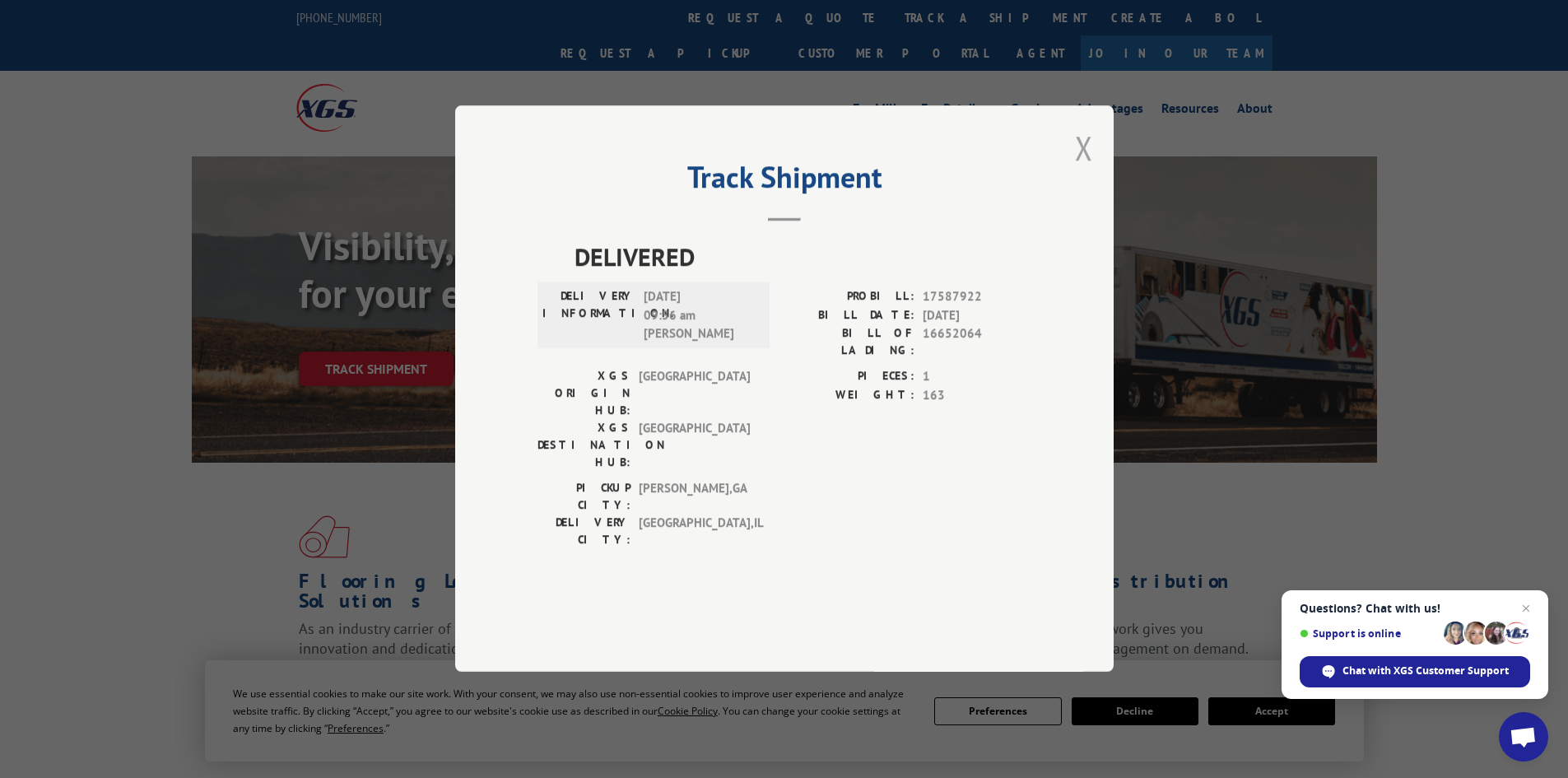
click at [1082, 169] on button "Close modal" at bounding box center [1084, 148] width 18 height 44
